Goal: Check status: Check status

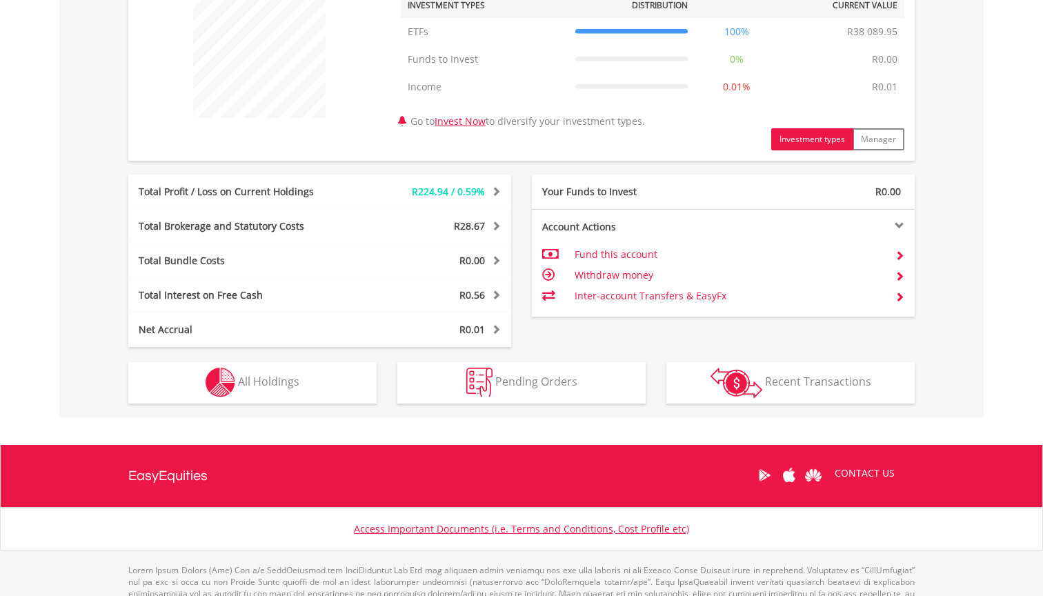
scroll to position [585, 0]
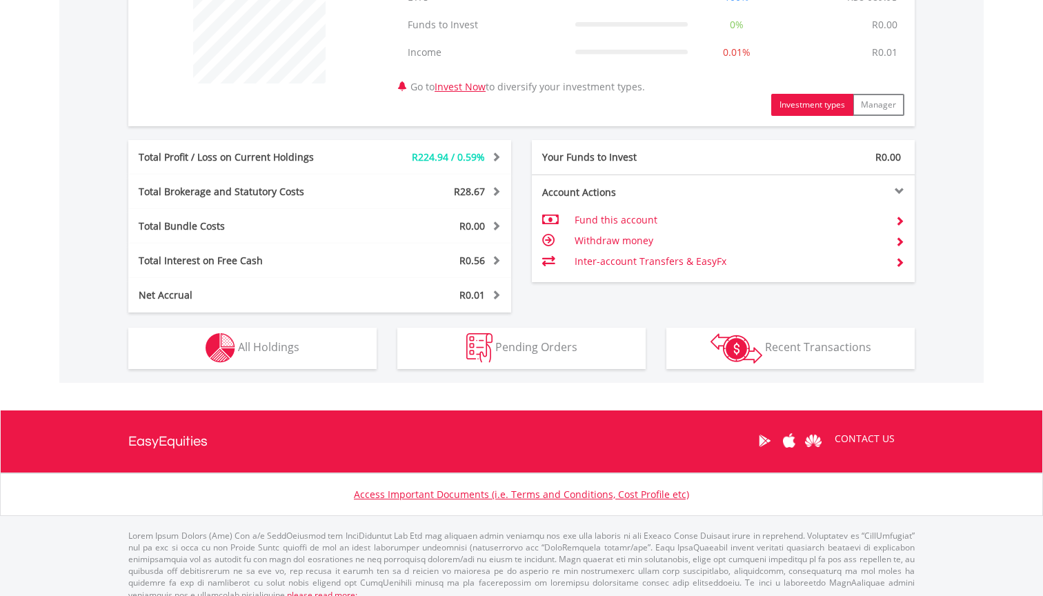
click at [233, 351] on img "button" at bounding box center [221, 348] width 30 height 30
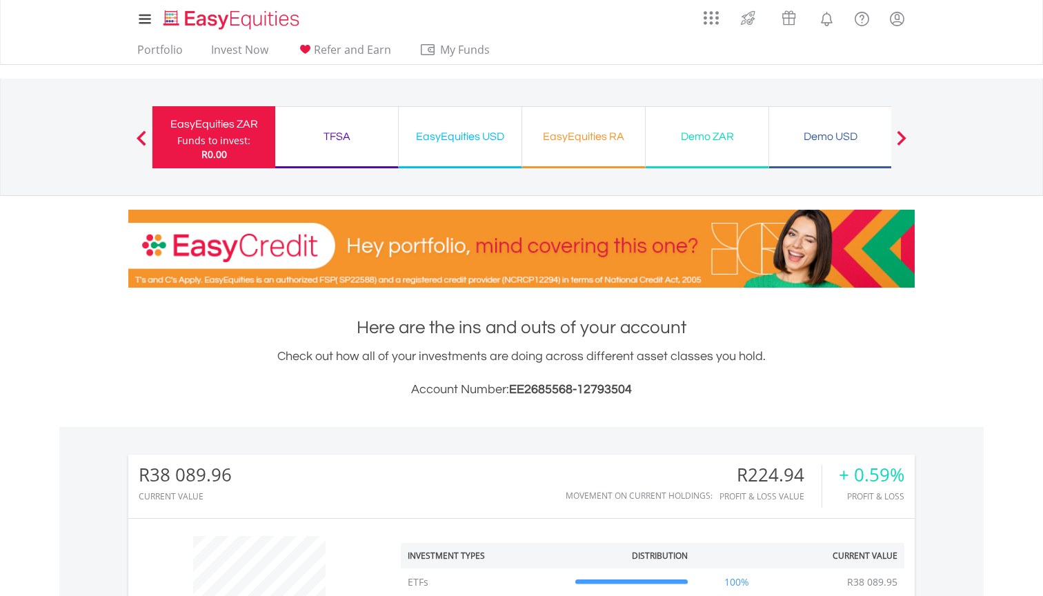
scroll to position [0, 0]
click at [346, 137] on div "TFSA" at bounding box center [337, 136] width 106 height 19
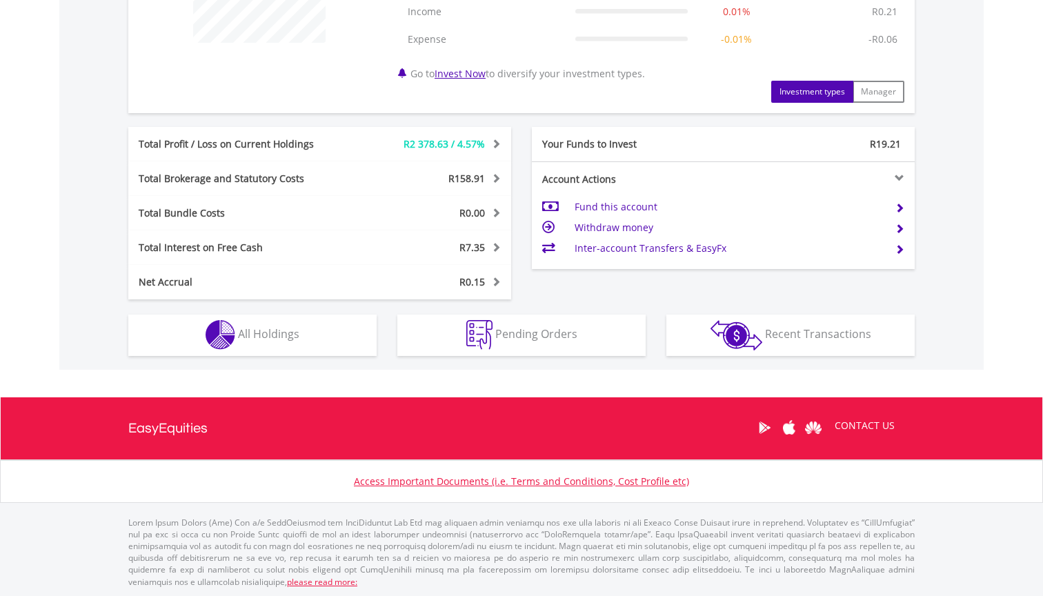
scroll to position [625, 0]
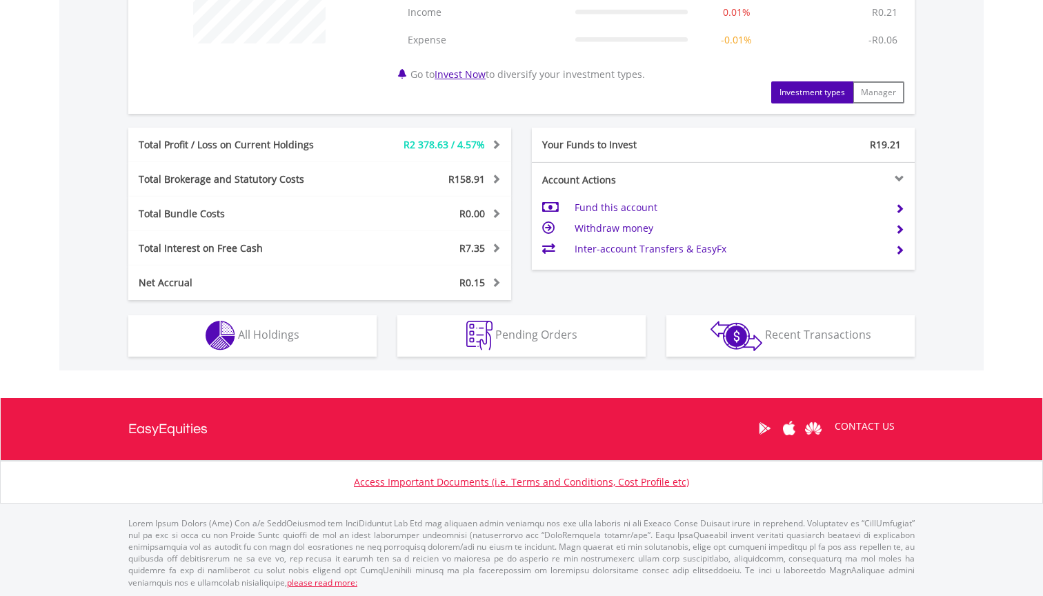
click at [283, 331] on span "All Holdings" at bounding box center [268, 334] width 61 height 15
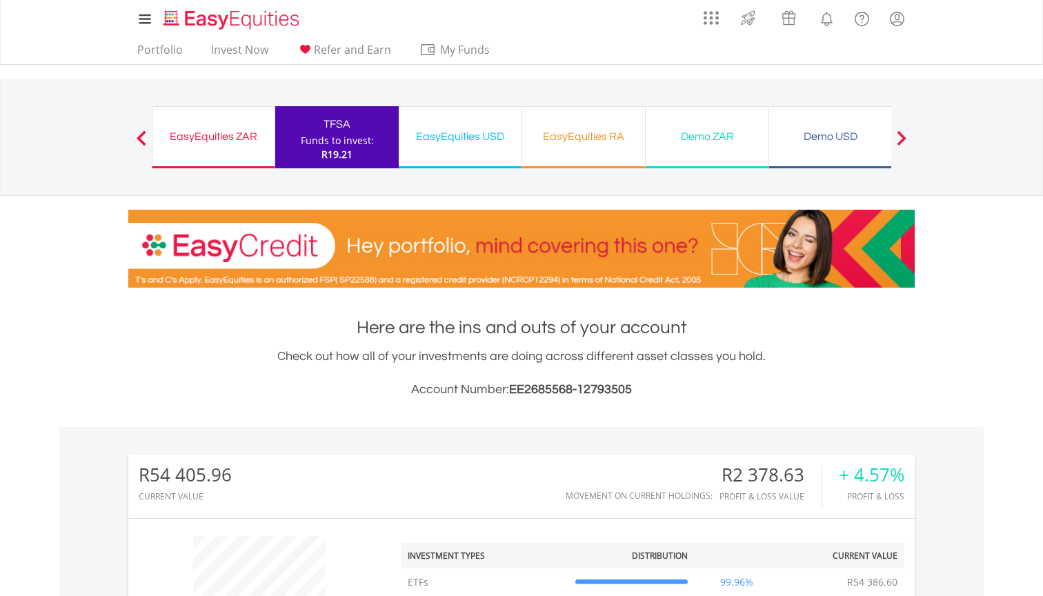
scroll to position [0, 0]
click at [469, 139] on div "EasyEquities USD" at bounding box center [460, 136] width 106 height 19
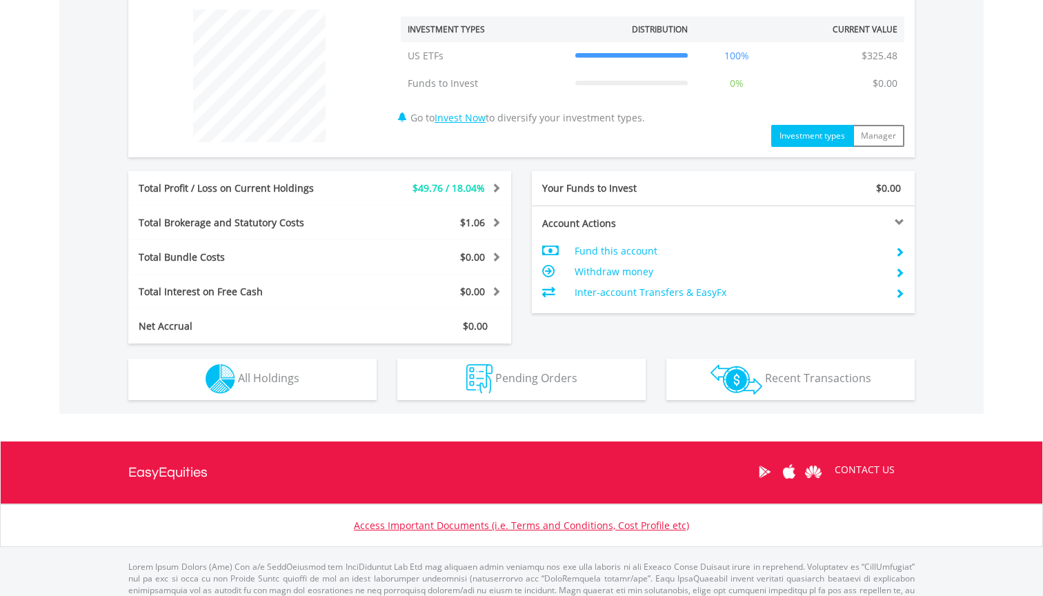
scroll to position [536, 0]
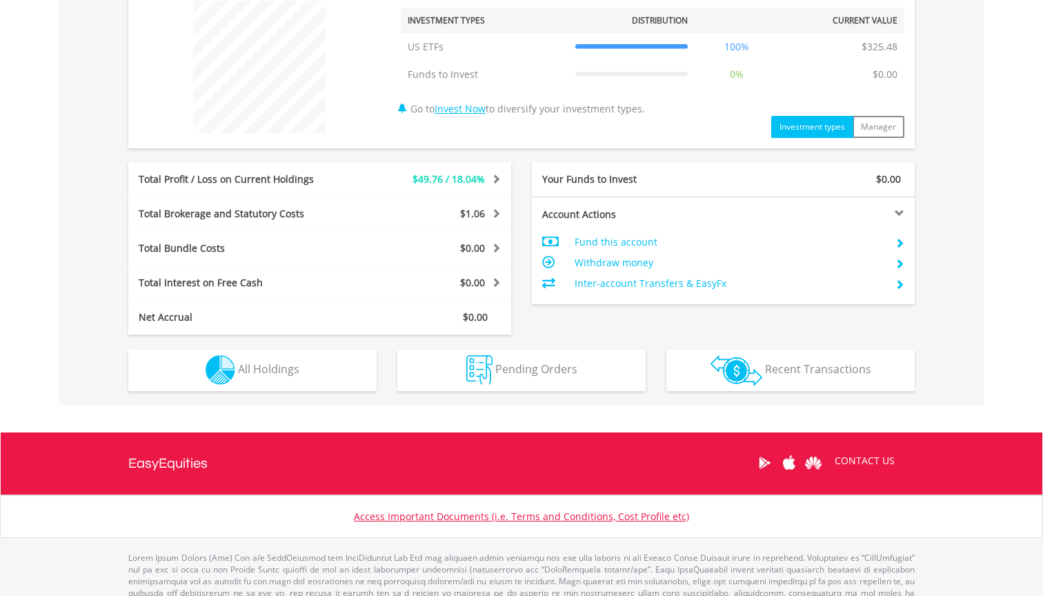
click at [286, 369] on span "All Holdings" at bounding box center [268, 369] width 61 height 15
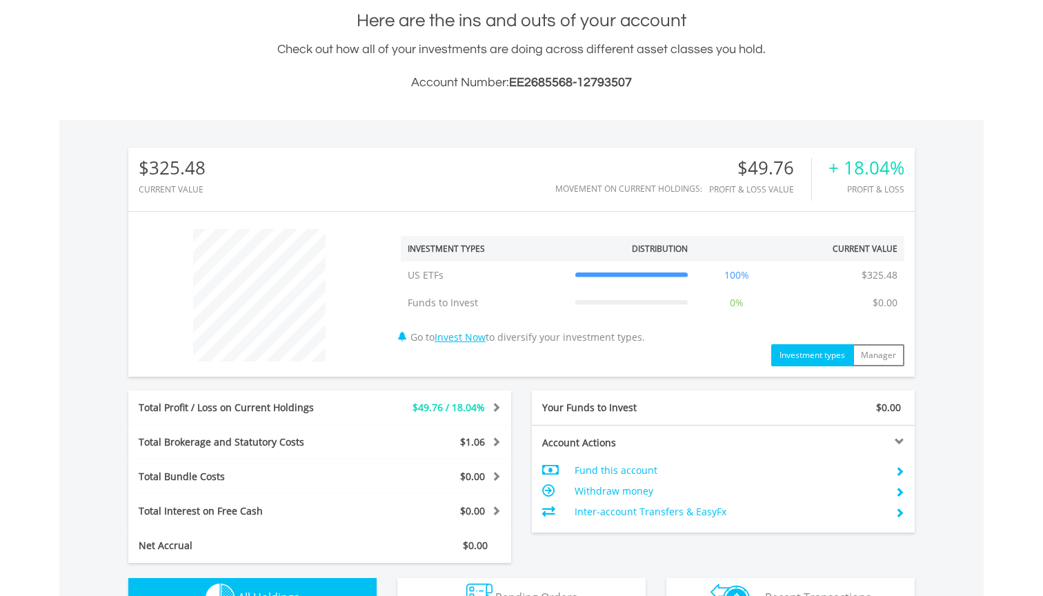
scroll to position [0, 0]
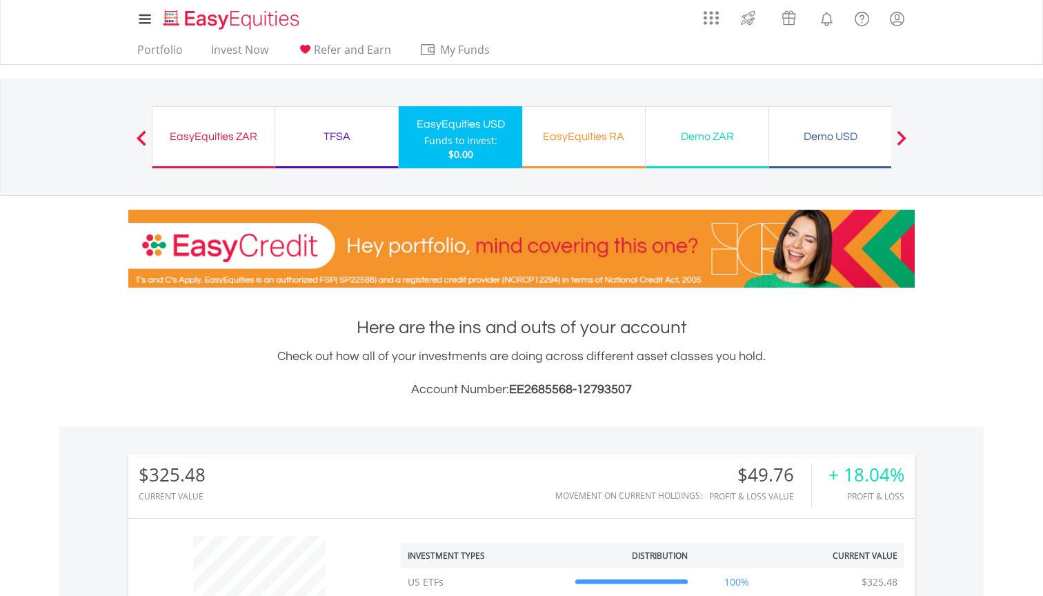
click at [345, 133] on div "TFSA" at bounding box center [337, 136] width 106 height 19
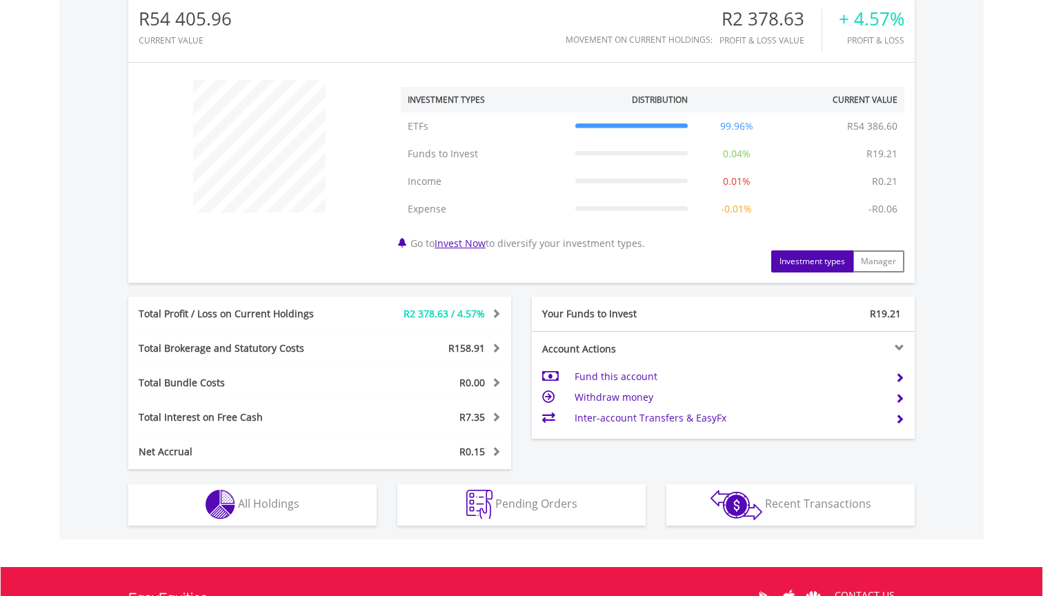
scroll to position [503, 0]
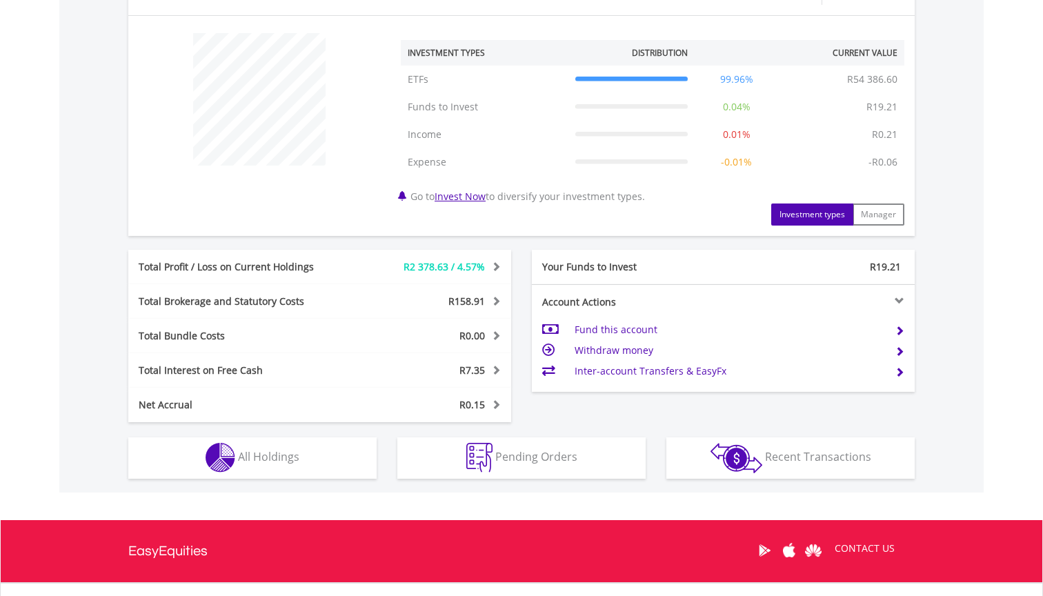
click at [266, 446] on button "Holdings All Holdings" at bounding box center [252, 458] width 248 height 41
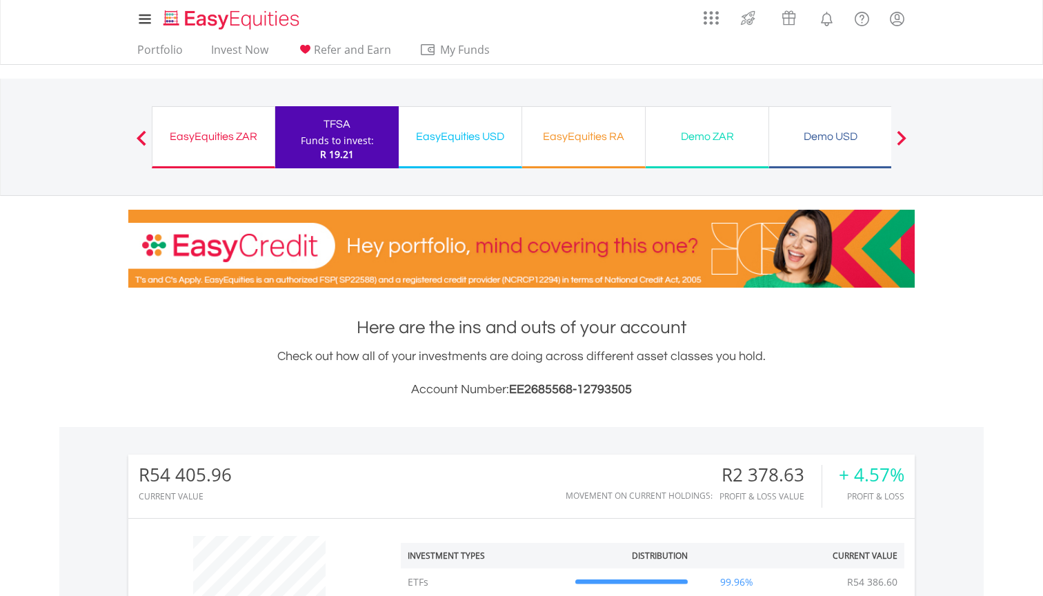
scroll to position [0, 0]
click at [198, 135] on div "EasyEquities ZAR" at bounding box center [214, 136] width 106 height 19
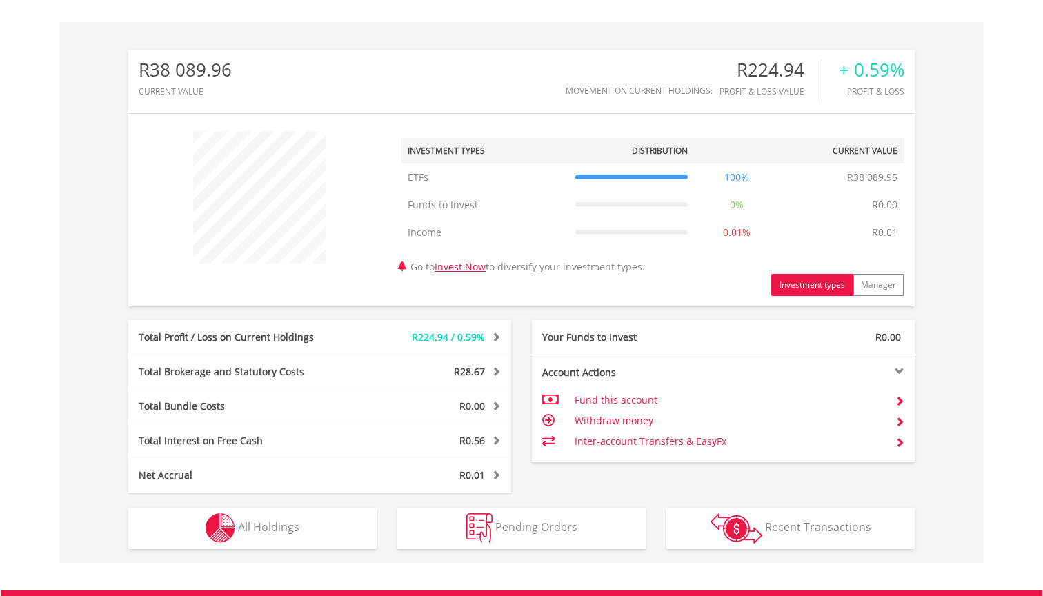
scroll to position [415, 0]
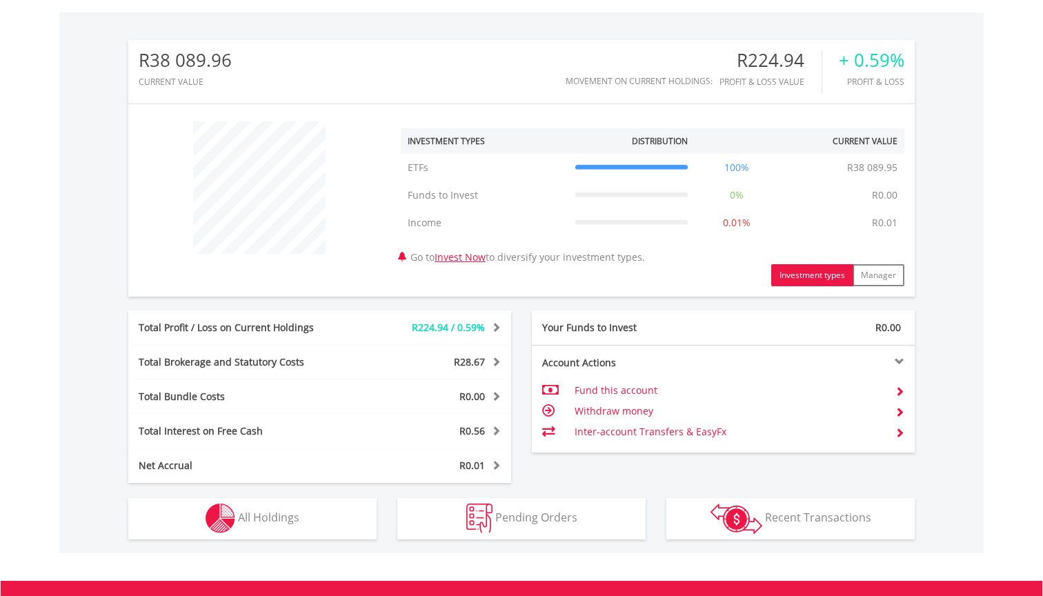
click at [276, 513] on span "All Holdings" at bounding box center [268, 517] width 61 height 15
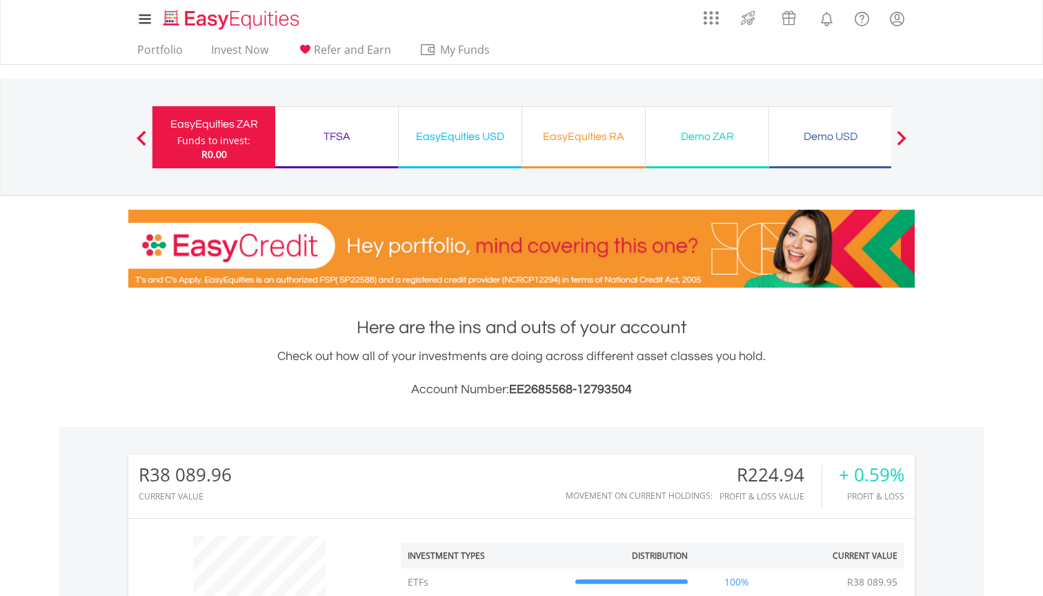
scroll to position [0, 0]
